Goal: Understand process/instructions: Learn how to perform a task or action

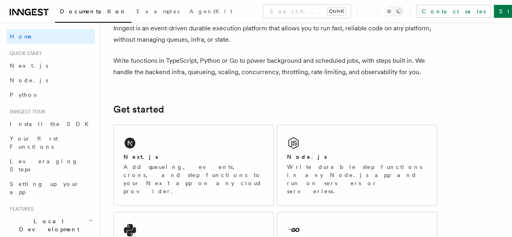
scroll to position [96, 0]
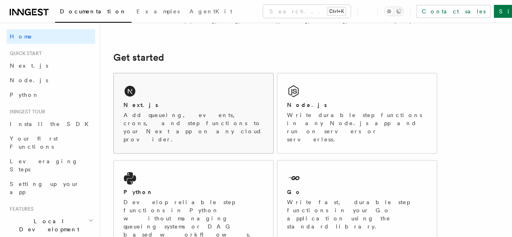
click at [171, 126] on p "Add queueing, events, crons, and step functions to your Next app on any cloud p…" at bounding box center [193, 127] width 140 height 32
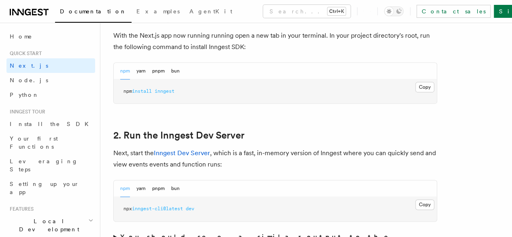
scroll to position [466, 0]
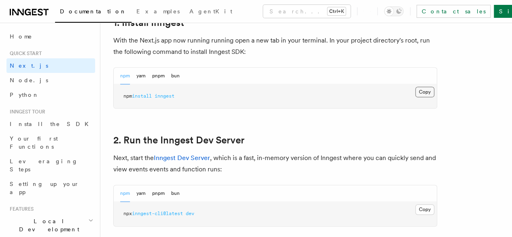
click at [415, 97] on button "Copy Copied" at bounding box center [424, 92] width 19 height 11
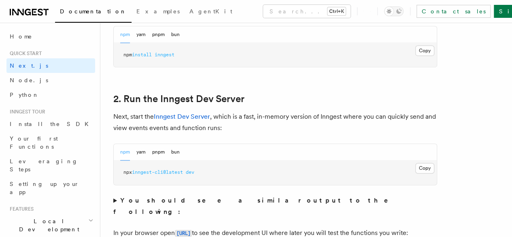
scroll to position [554, 0]
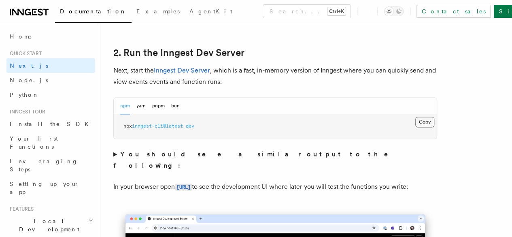
click at [415, 127] on button "Copy Copied" at bounding box center [424, 122] width 19 height 11
